Goal: Task Accomplishment & Management: Complete application form

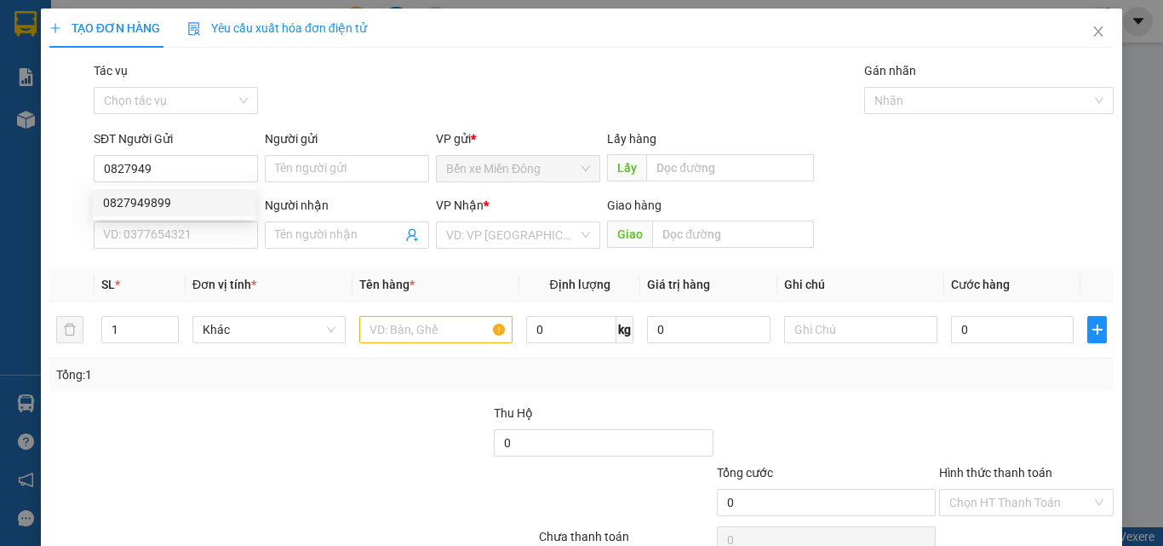
click at [198, 192] on div "0827949899" at bounding box center [174, 202] width 163 height 27
type input "0827949899"
type input "0946990802"
type input "0827949899"
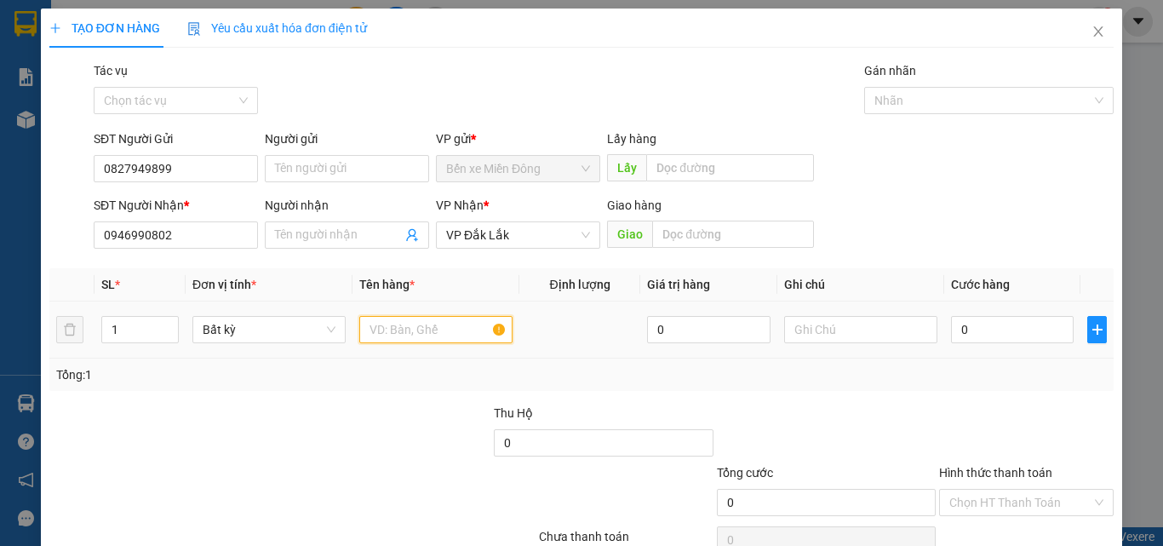
click at [424, 330] on input "text" at bounding box center [435, 329] width 153 height 27
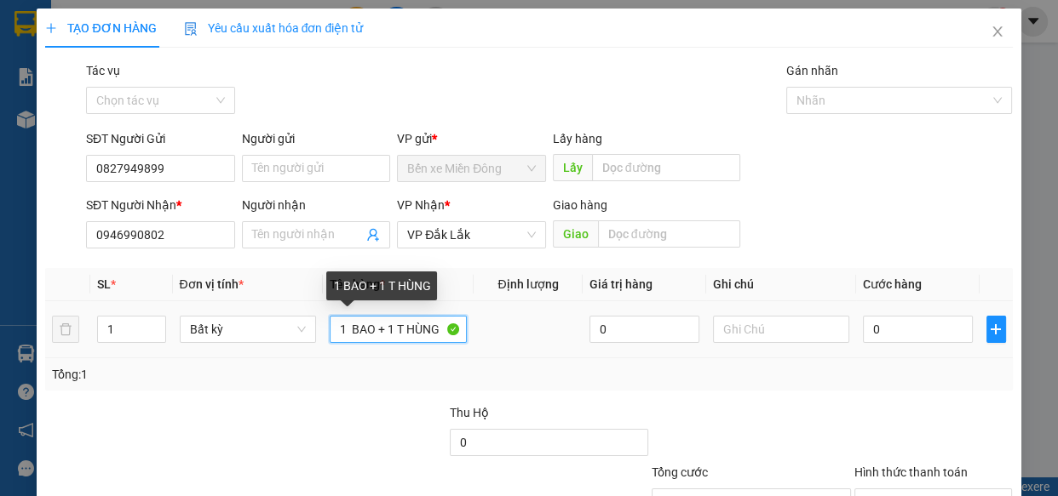
click at [409, 328] on input "1 BAO + 1 T HÙNG" at bounding box center [398, 329] width 137 height 27
click at [393, 330] on input "1 BAO + 1THÙNG" at bounding box center [398, 329] width 137 height 27
type input "1 BAO + 1 THÙNG"
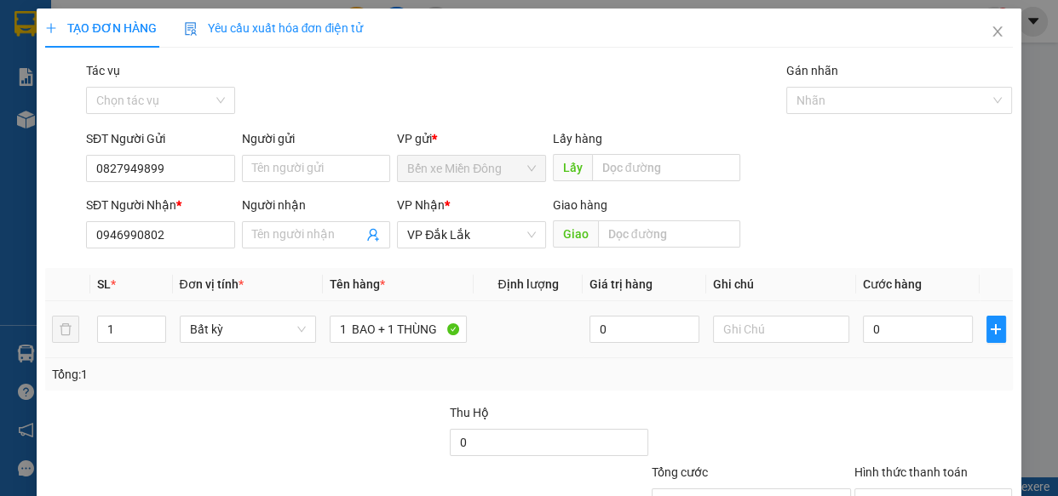
drag, startPoint x: 910, startPoint y: 290, endPoint x: 910, endPoint y: 306, distance: 15.3
click at [910, 297] on th "Cước hàng" at bounding box center [917, 284] width 123 height 33
click at [902, 324] on input "0" at bounding box center [918, 329] width 110 height 27
type input "1"
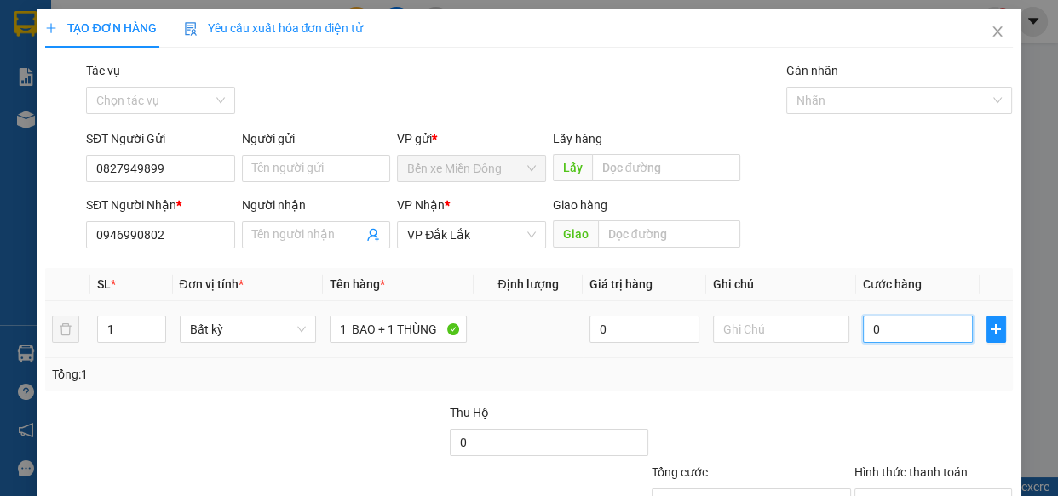
type input "1"
type input "10"
type input "100"
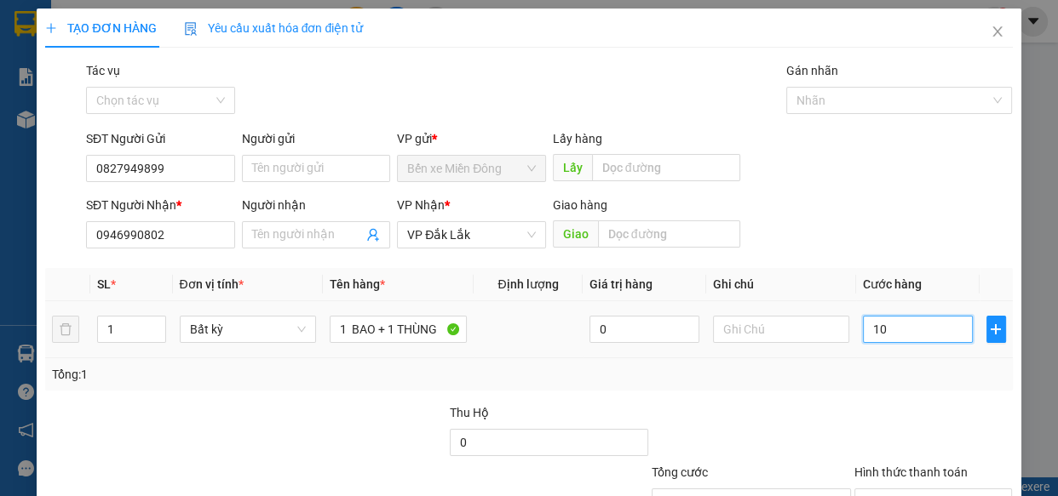
type input "100"
type input "1.000"
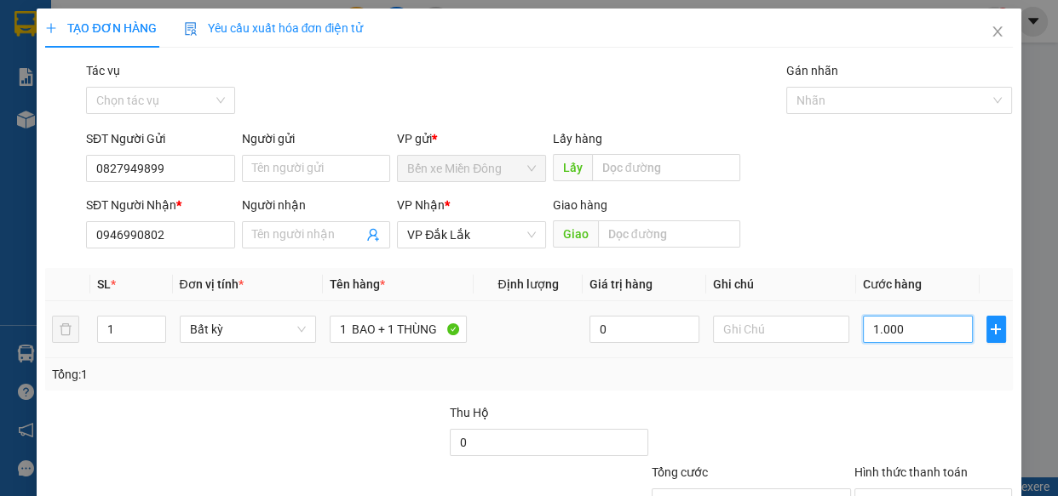
type input "10.000"
type input "100.000"
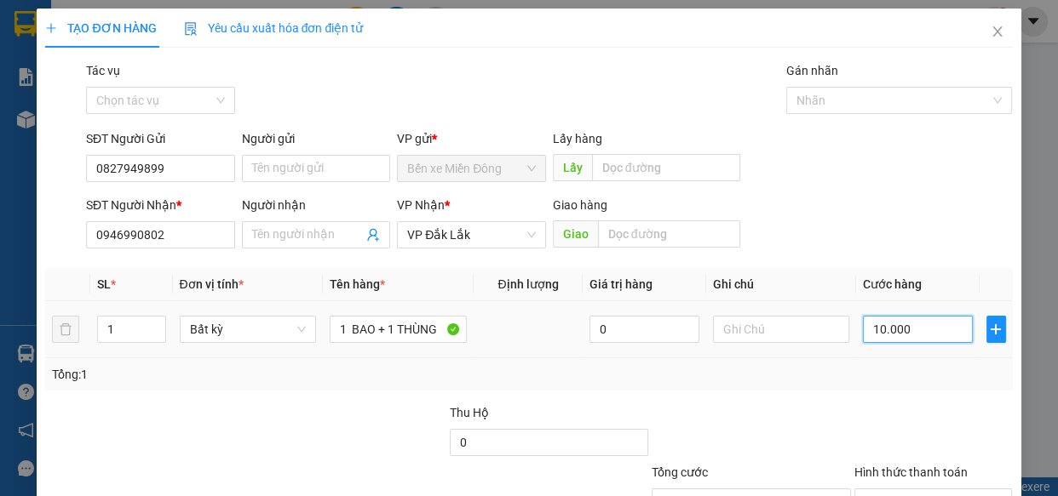
type input "100.000"
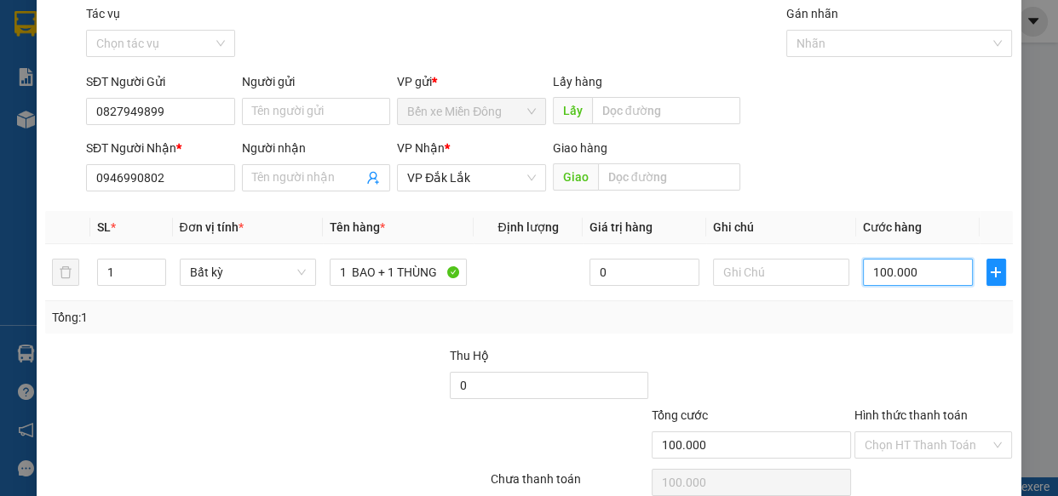
scroll to position [133, 0]
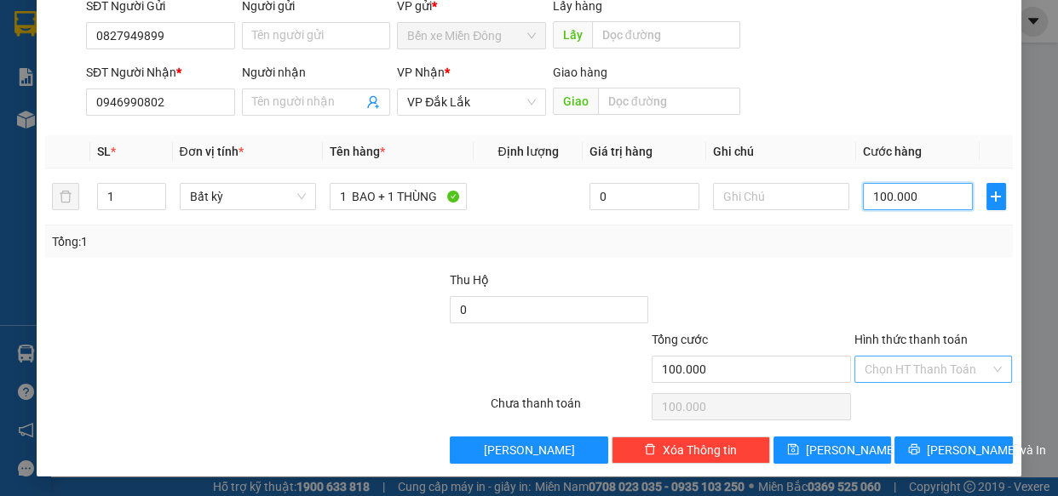
type input "100.000"
drag, startPoint x: 926, startPoint y: 369, endPoint x: 917, endPoint y: 367, distance: 8.7
click at [924, 369] on input "Hình thức thanh toán" at bounding box center [927, 370] width 126 height 26
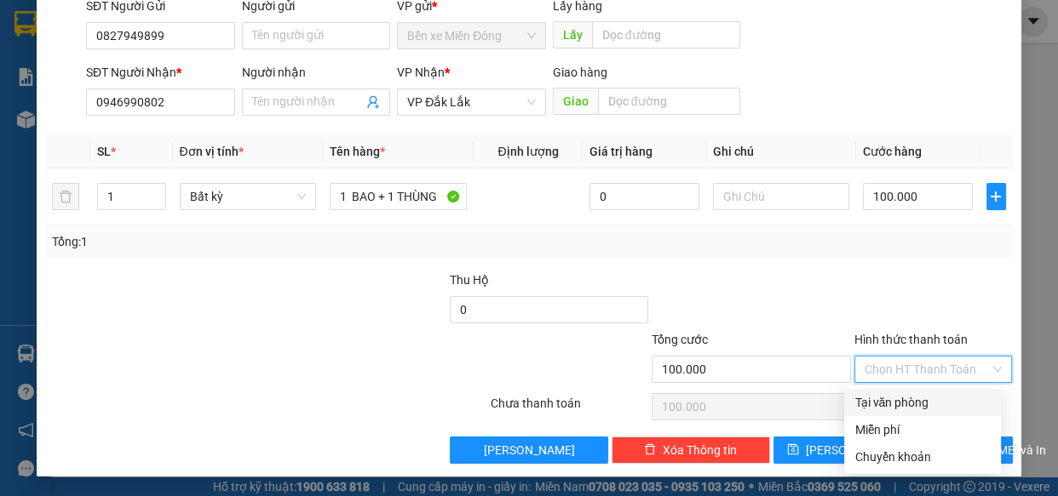
click at [897, 395] on div "Tại văn phòng" at bounding box center [922, 402] width 136 height 19
type input "0"
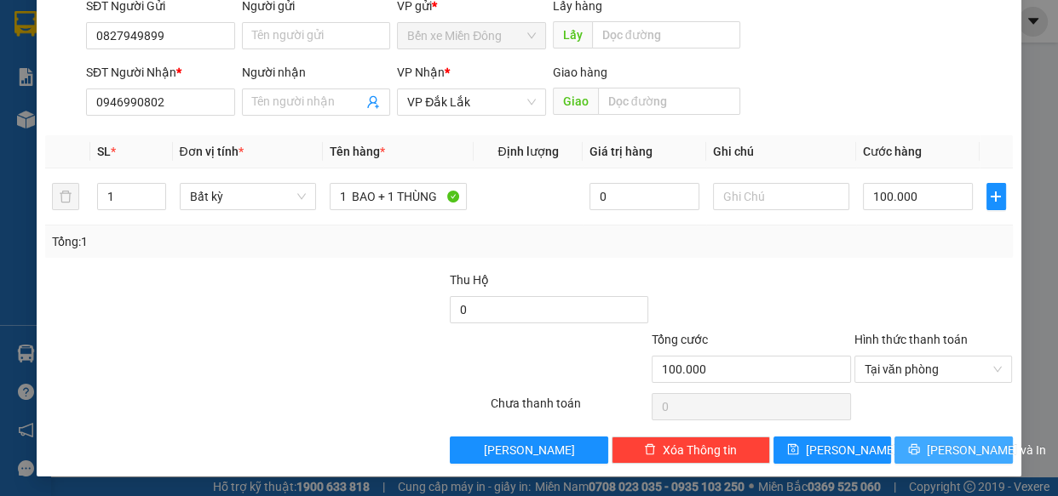
click at [920, 455] on icon "printer" at bounding box center [914, 450] width 12 height 12
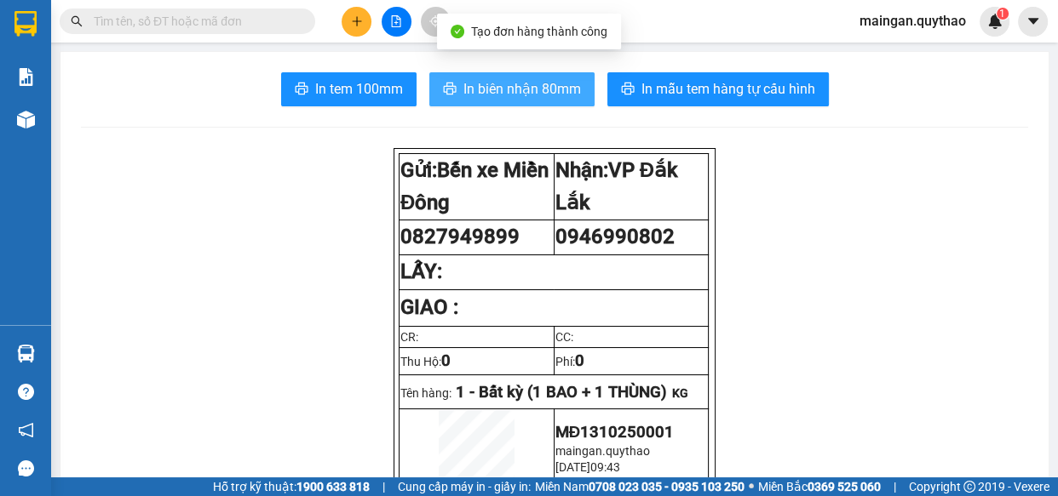
click at [482, 91] on span "In biên nhận 80mm" at bounding box center [522, 88] width 118 height 21
